Goal: Find specific page/section: Find specific page/section

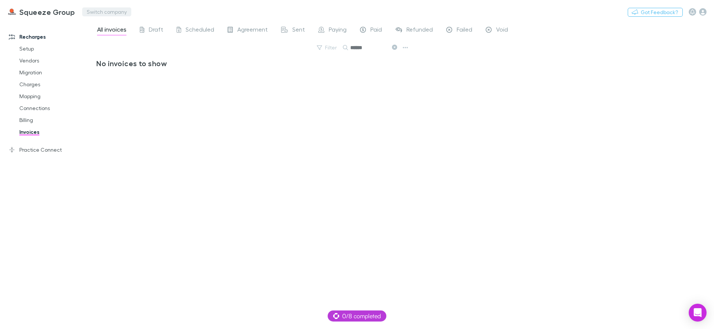
click at [99, 12] on button "Switch company" at bounding box center [106, 11] width 49 height 9
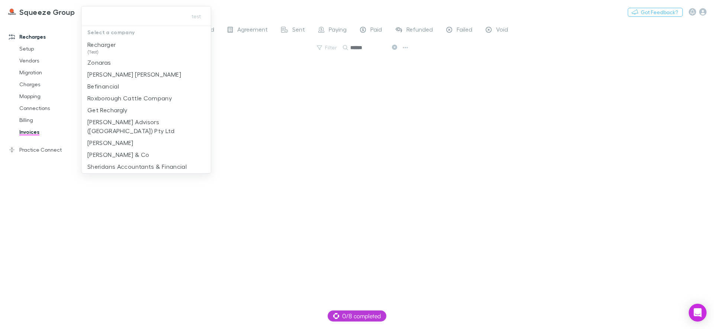
type input "*"
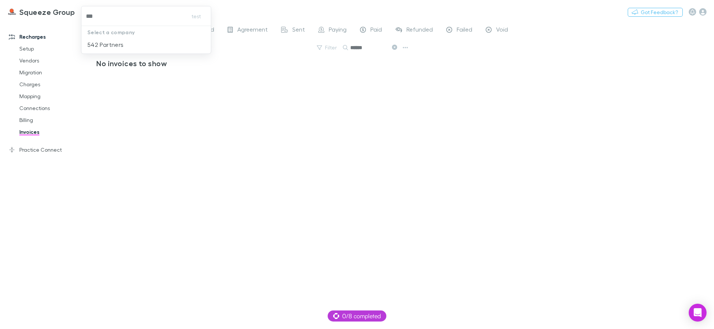
type input "***"
drag, startPoint x: 109, startPoint y: 42, endPoint x: 112, endPoint y: 46, distance: 4.8
click at [109, 42] on p "542 Partners" at bounding box center [105, 44] width 36 height 9
click at [370, 47] on input "******" at bounding box center [369, 47] width 37 height 10
click at [518, 124] on div "All invoices Draft Scheduled Agreement Sent Paying Paid Refunded Failed Void Fi…" at bounding box center [405, 175] width 618 height 308
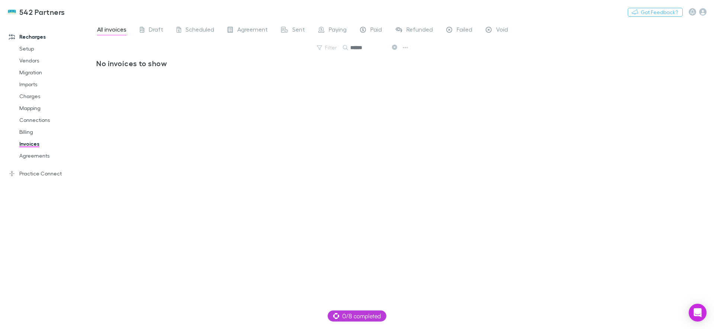
click at [394, 48] on icon at bounding box center [394, 47] width 5 height 5
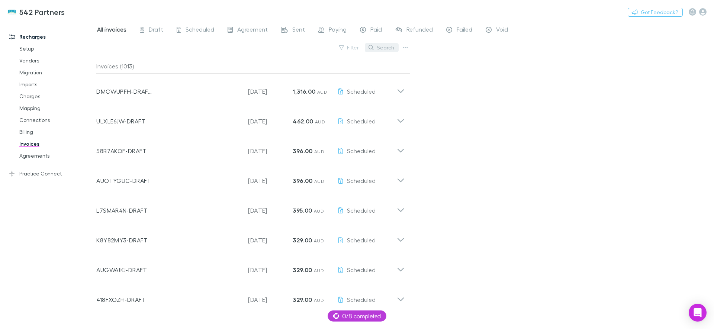
click at [382, 52] on button "Search" at bounding box center [382, 47] width 34 height 9
paste input "******"
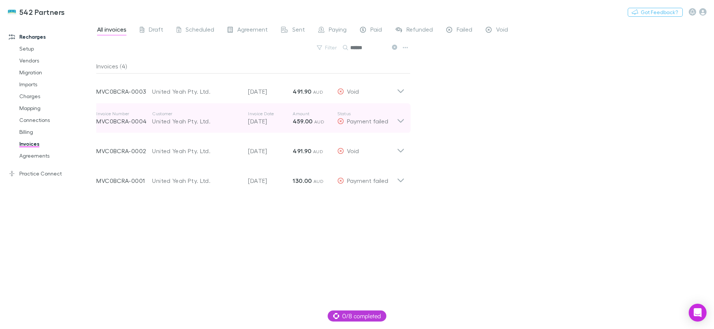
type input "******"
click at [399, 126] on icon at bounding box center [401, 118] width 8 height 15
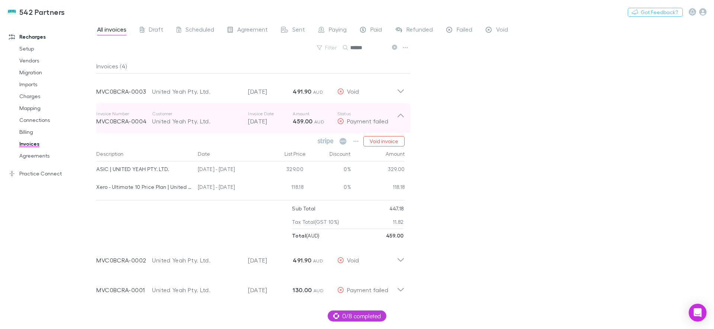
drag, startPoint x: 97, startPoint y: 123, endPoint x: 140, endPoint y: 122, distance: 43.2
click at [140, 122] on p "MVC0BCRA-0004" at bounding box center [124, 121] width 56 height 9
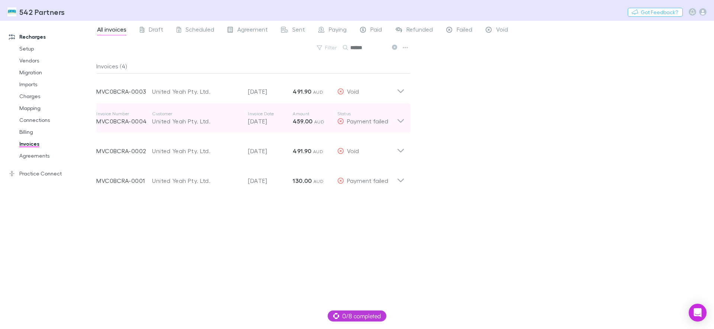
click at [140, 123] on p "MVC0BCRA-0004" at bounding box center [124, 121] width 56 height 9
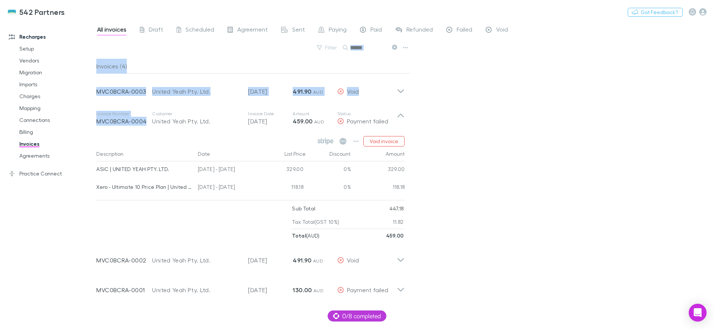
drag, startPoint x: 148, startPoint y: 123, endPoint x: 96, endPoint y: 124, distance: 52.1
click at [96, 124] on div "Recharges Setup Vendors Migration Imports Charges Mapping Connections Billing I…" at bounding box center [357, 175] width 714 height 308
click at [99, 124] on div "Invoice Number MVC0BCRA-0004 Customer United Yeah Pty. Ltd. Invoice Date [DATE]…" at bounding box center [250, 172] width 320 height 139
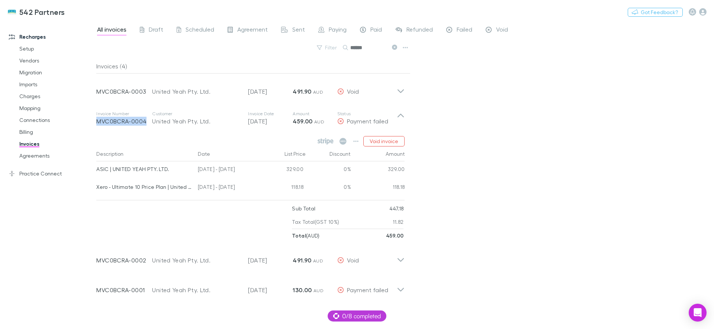
drag, startPoint x: 97, startPoint y: 124, endPoint x: 147, endPoint y: 121, distance: 50.3
click at [147, 121] on div "Invoice Number MVC0BCRA-0004 Customer United Yeah Pty. Ltd. Invoice Date [DATE]…" at bounding box center [250, 172] width 320 height 139
click at [537, 194] on div "All invoices Draft Scheduled Agreement Sent Paying Paid Refunded Failed Void Fi…" at bounding box center [405, 175] width 618 height 308
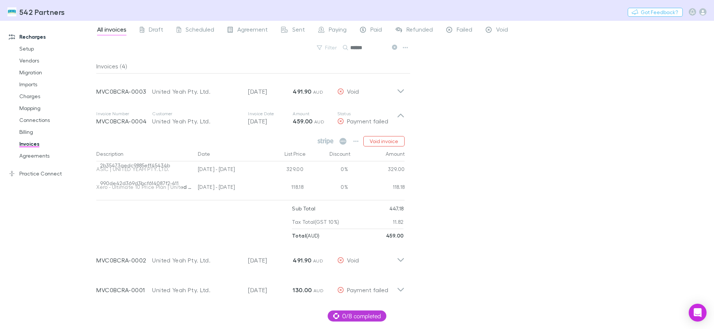
click at [490, 186] on div "All invoices Draft Scheduled Agreement Sent Paying Paid Refunded Failed Void Fi…" at bounding box center [405, 175] width 618 height 308
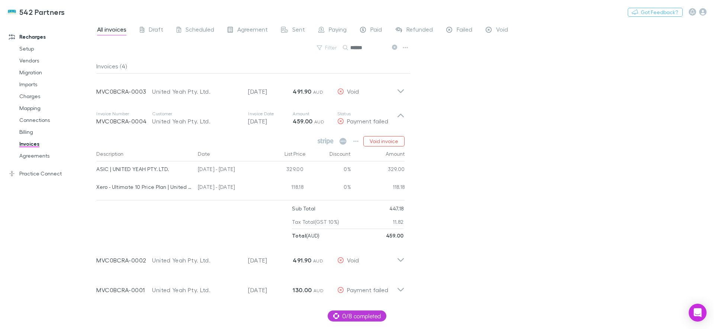
click at [398, 115] on div "Invoice Number MVC0BCRA-0004 Customer United Yeah Pty. Ltd. Invoice Date [DATE]…" at bounding box center [250, 172] width 320 height 139
click at [401, 118] on div "Invoice Number MVC0BCRA-0004 Customer United Yeah Pty. Ltd. Invoice Date [DATE]…" at bounding box center [250, 172] width 320 height 139
click at [404, 115] on div "Invoice Number MVC0BCRA-0004 Customer United Yeah Pty. Ltd. Invoice Date [DATE]…" at bounding box center [250, 172] width 320 height 139
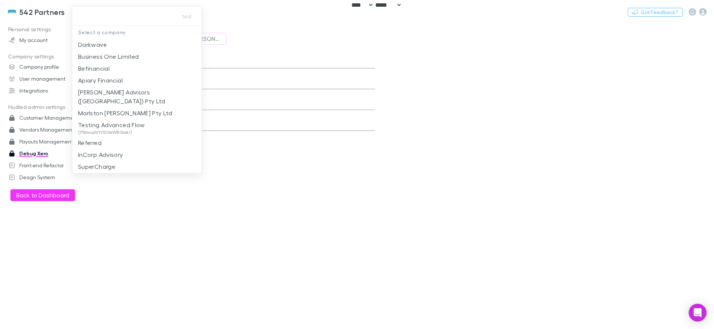
select select "****"
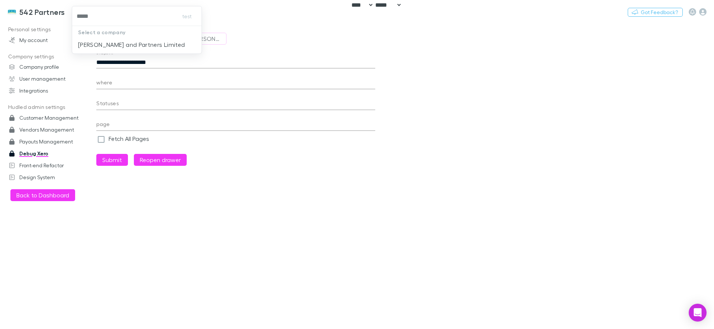
type input "******"
click at [147, 44] on p "[PERSON_NAME] and Partners Limited" at bounding box center [131, 44] width 107 height 9
click at [700, 13] on icon "button" at bounding box center [703, 11] width 7 height 7
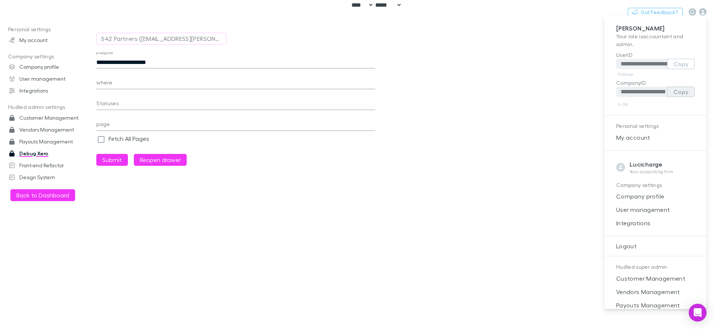
click at [674, 93] on button "Copy" at bounding box center [682, 92] width 28 height 10
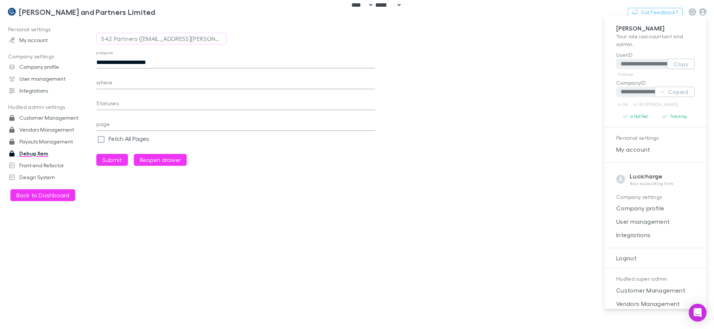
click at [509, 156] on div at bounding box center [357, 164] width 714 height 329
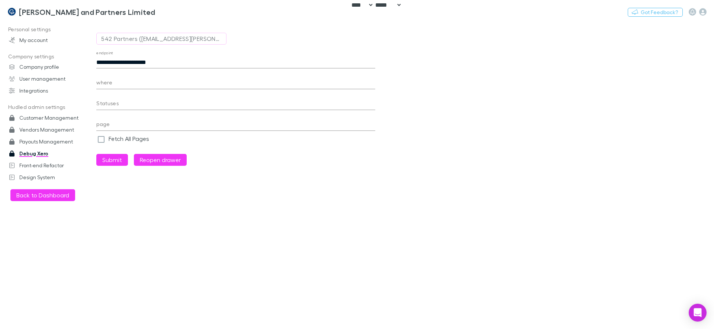
click at [703, 12] on div at bounding box center [357, 164] width 714 height 329
click at [701, 9] on icon "button" at bounding box center [703, 11] width 7 height 7
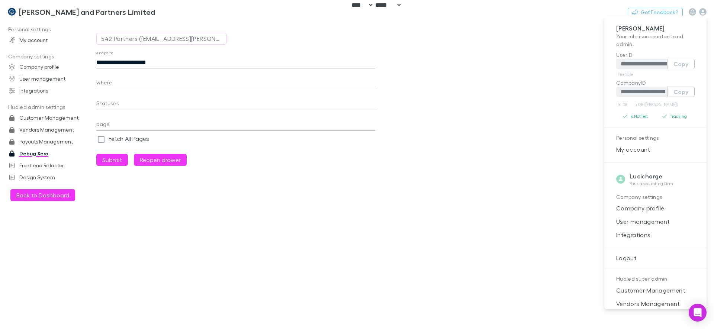
click at [705, 11] on div at bounding box center [357, 164] width 714 height 329
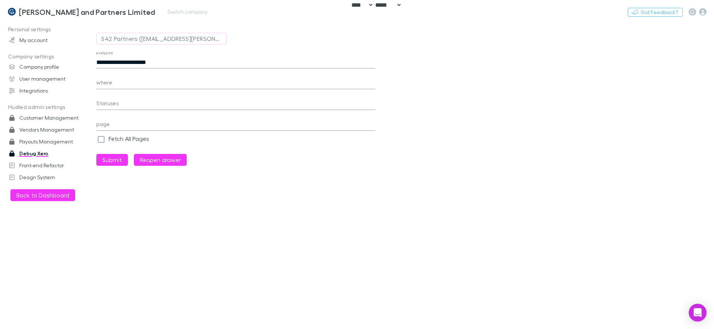
click at [47, 9] on h3 "[PERSON_NAME] and Partners Limited" at bounding box center [87, 11] width 137 height 9
